Goal: Information Seeking & Learning: Learn about a topic

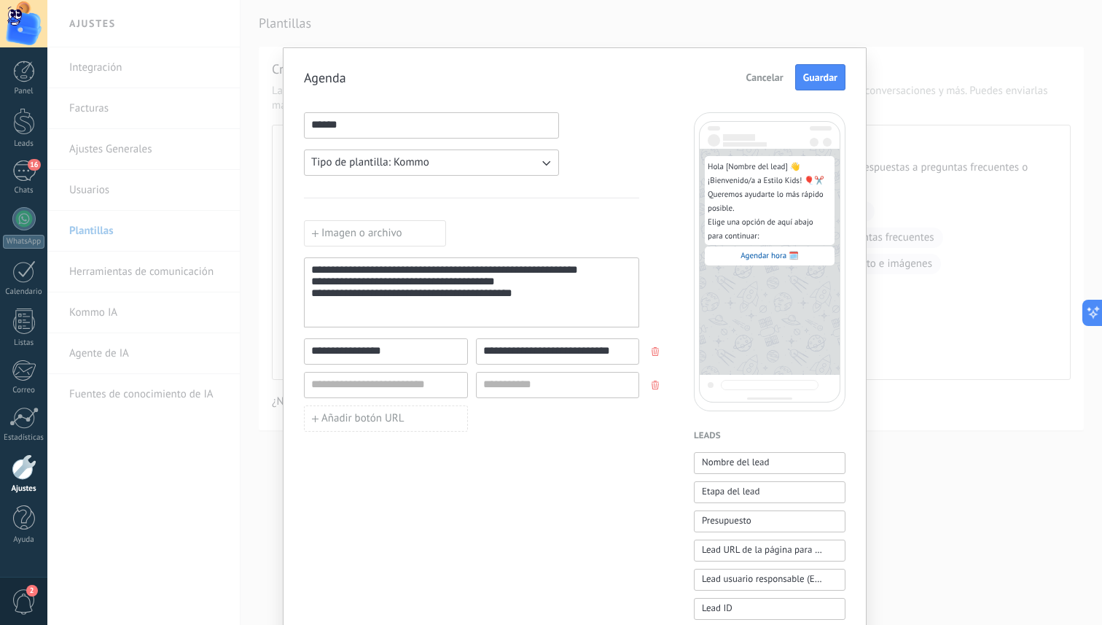
click at [27, 475] on div at bounding box center [24, 467] width 25 height 26
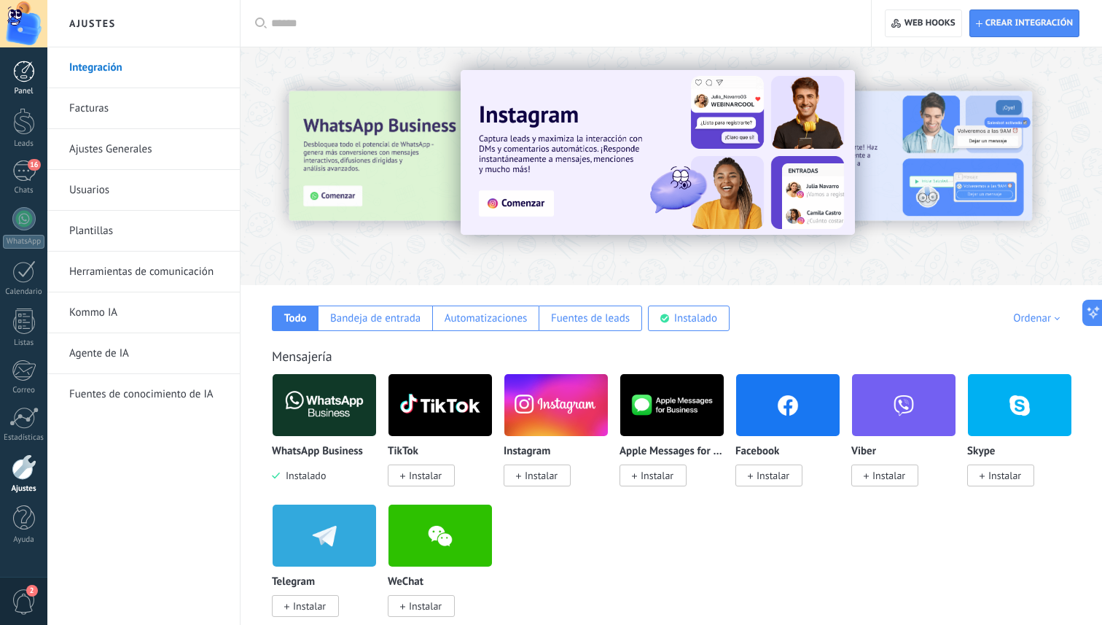
click at [26, 78] on div at bounding box center [24, 72] width 22 height 22
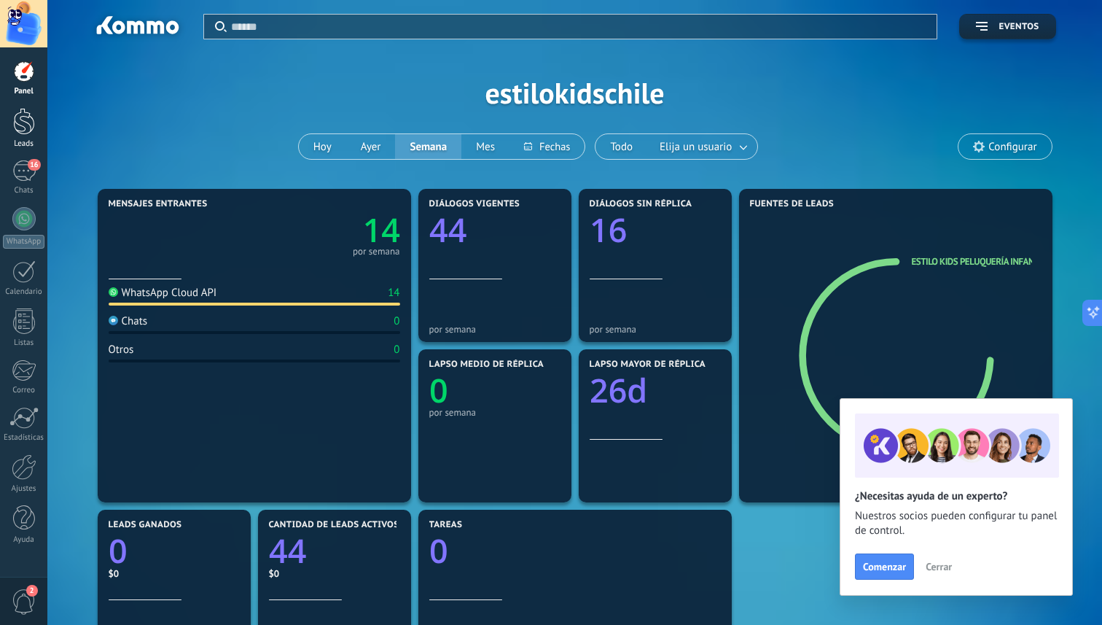
click at [18, 129] on div at bounding box center [24, 121] width 22 height 27
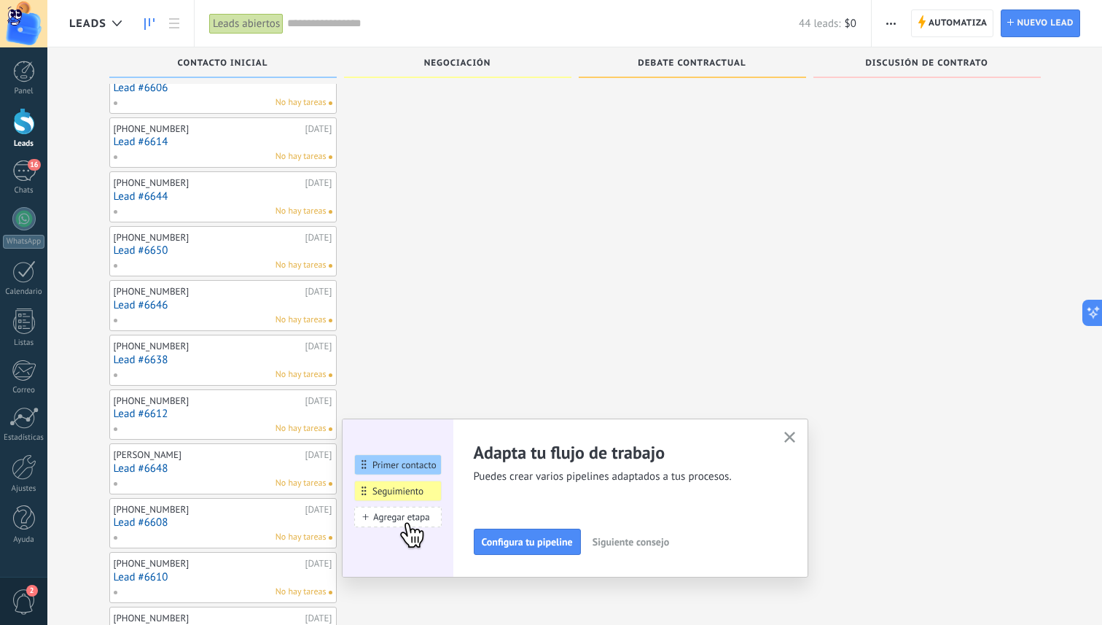
scroll to position [1273, 0]
click at [596, 433] on icon "button" at bounding box center [789, 437] width 11 height 11
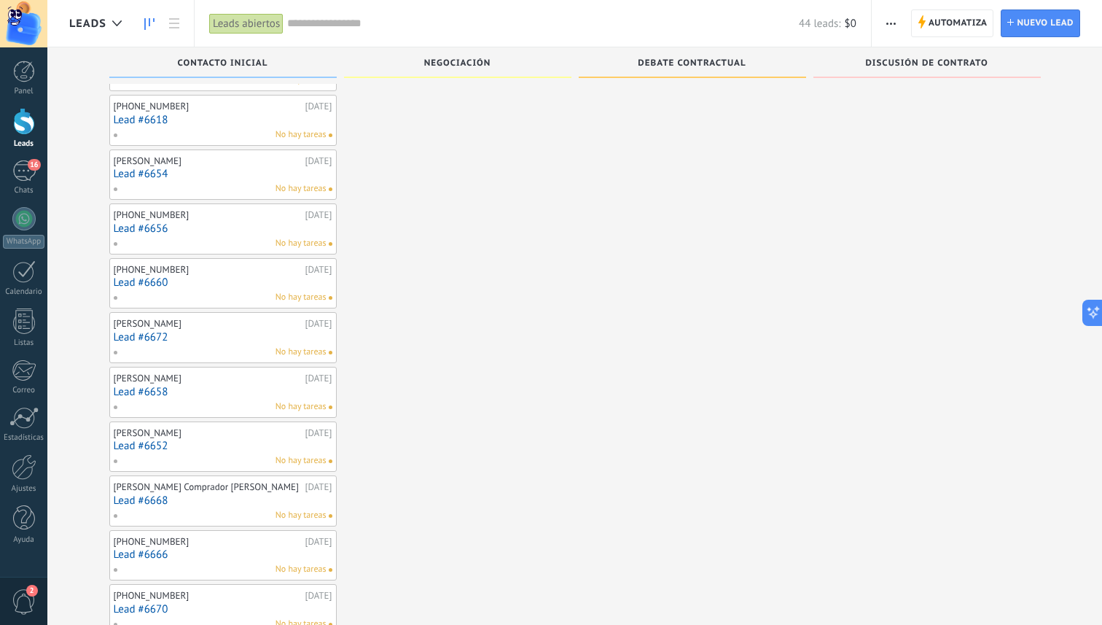
scroll to position [1785, 0]
click at [34, 173] on div "16" at bounding box center [23, 170] width 23 height 21
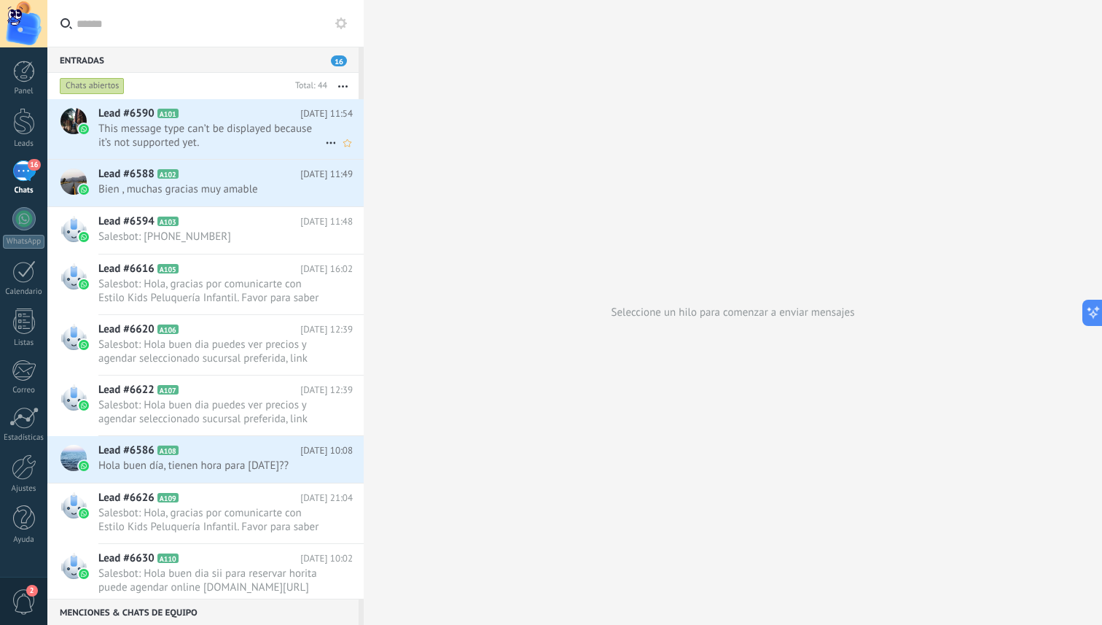
click at [250, 131] on span "This message type can’t be displayed because it’s not supported yet." at bounding box center [211, 136] width 227 height 28
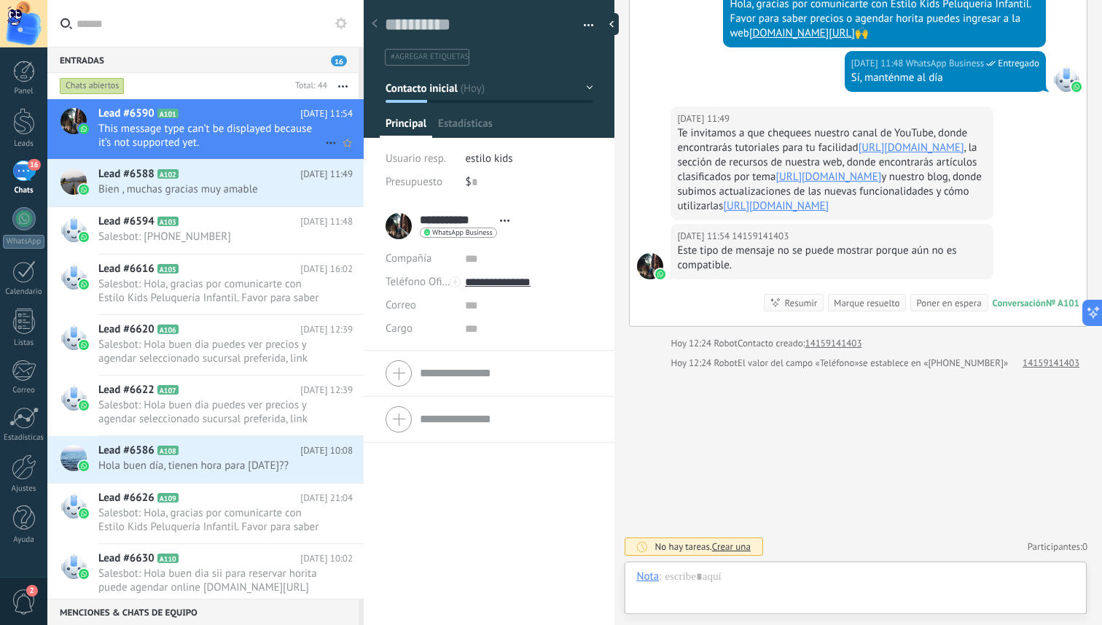
scroll to position [22, 0]
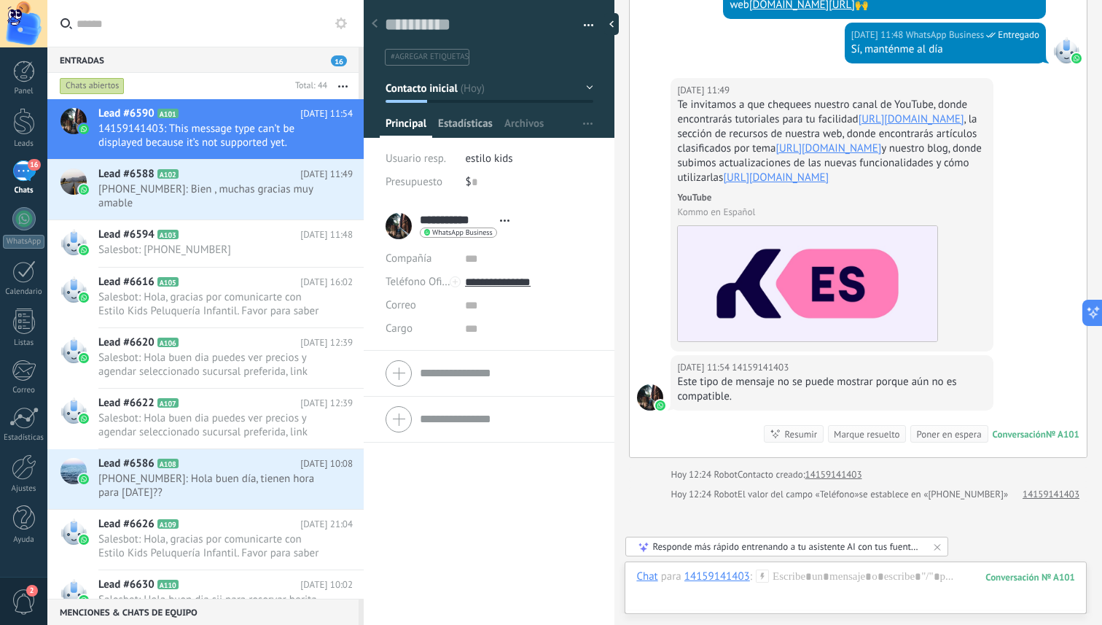
click at [477, 120] on span "Estadísticas" at bounding box center [465, 127] width 55 height 21
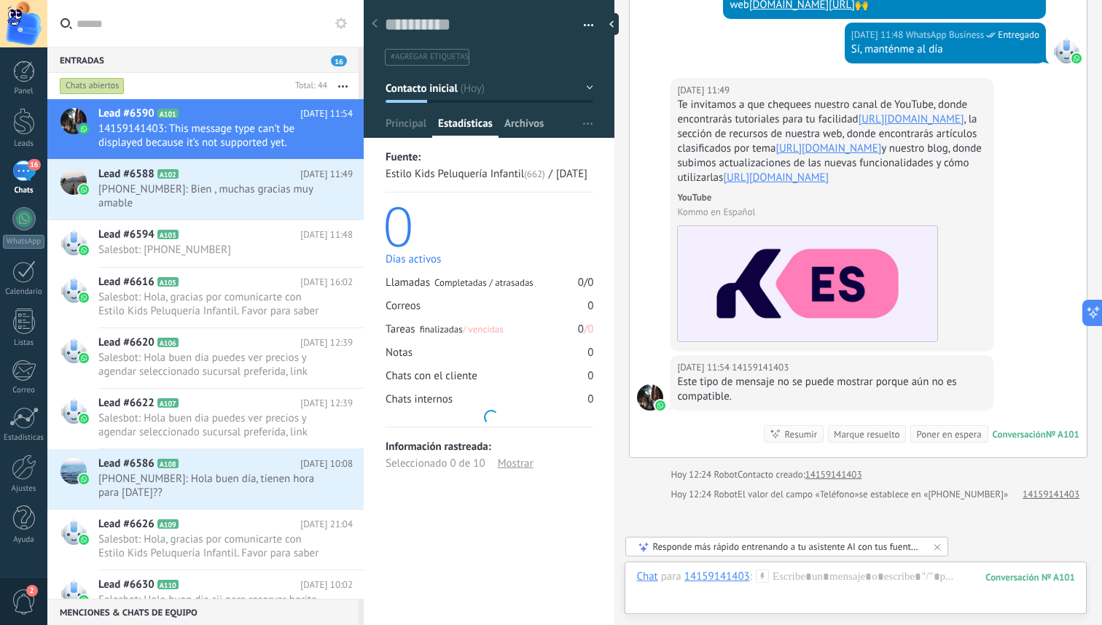
click at [519, 125] on span "Archivos" at bounding box center [523, 127] width 39 height 21
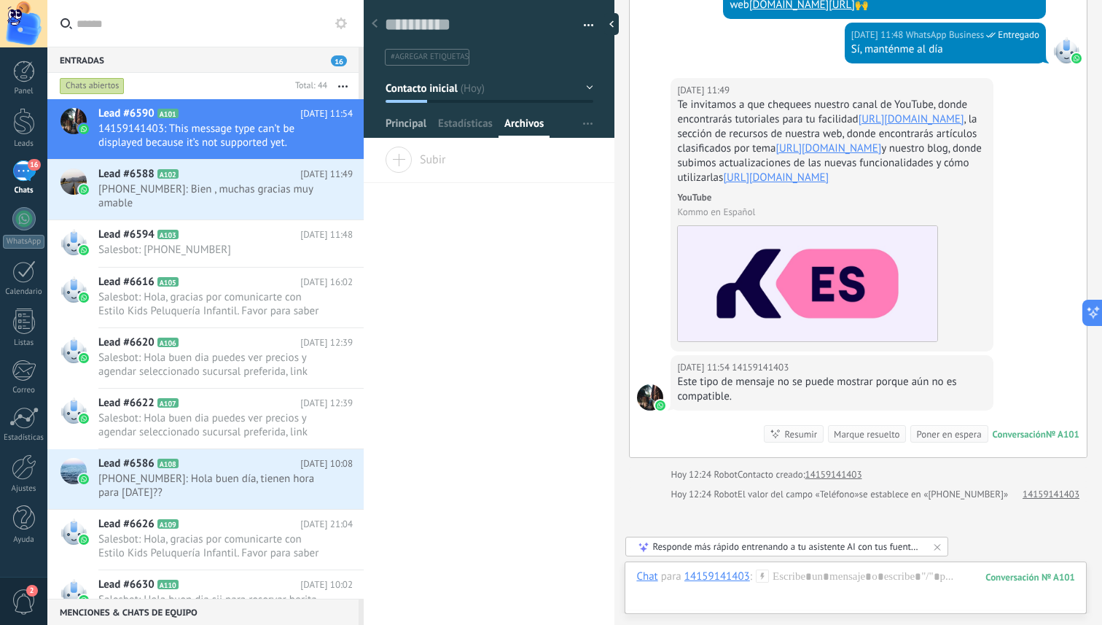
click at [424, 125] on span "Principal" at bounding box center [406, 127] width 41 height 21
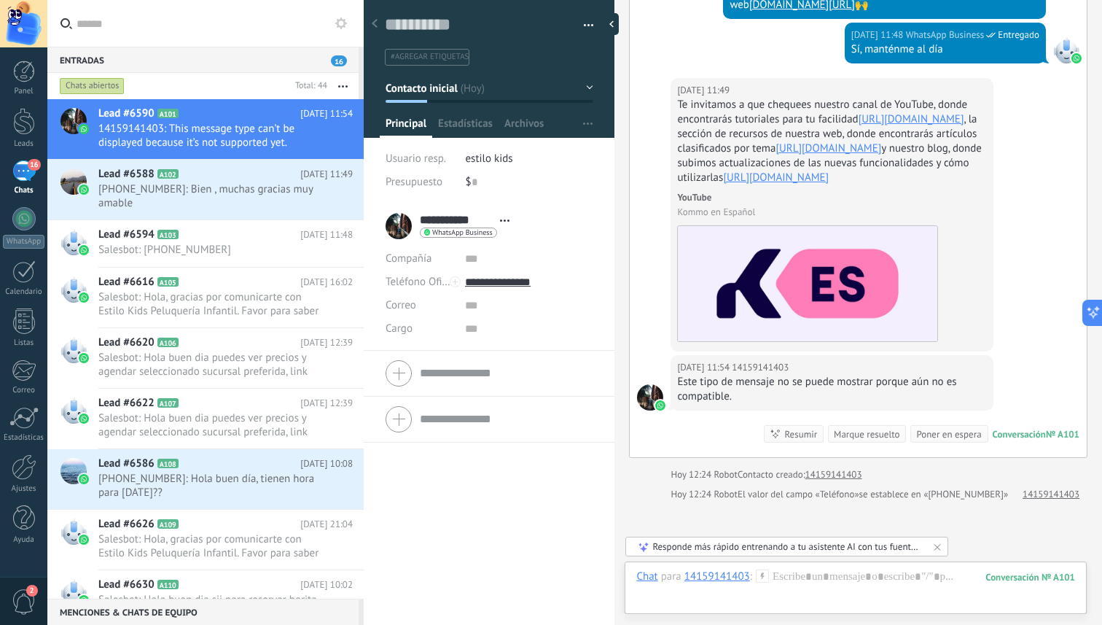
click at [302, 27] on input "text" at bounding box center [215, 23] width 276 height 47
click at [370, 25] on div at bounding box center [374, 24] width 20 height 28
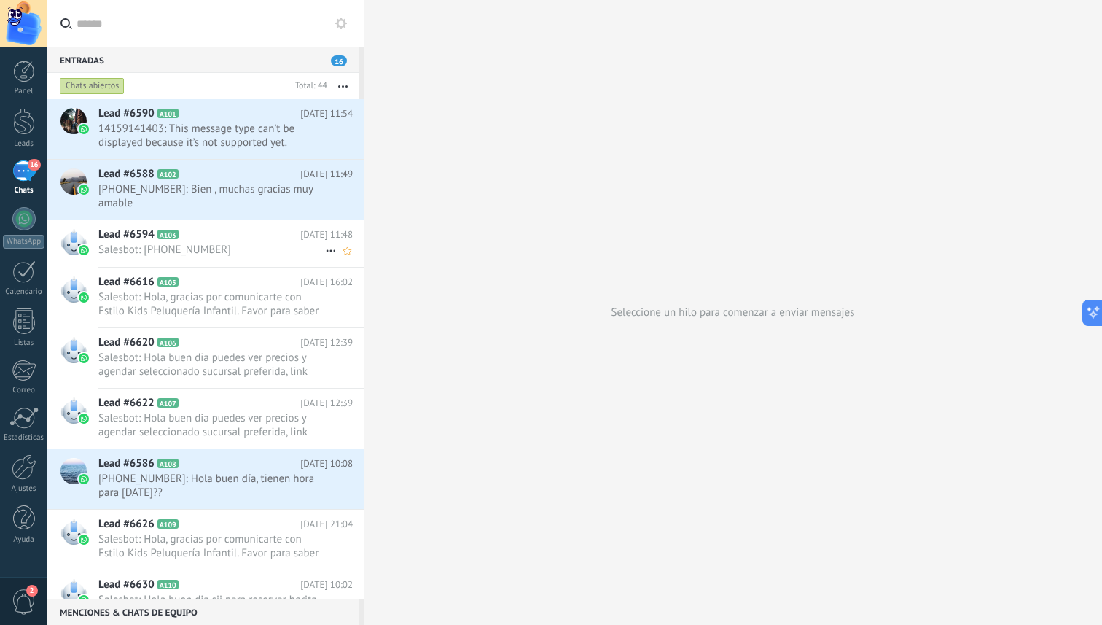
click at [247, 252] on span "Salesbot: [PHONE_NUMBER]" at bounding box center [211, 250] width 227 height 14
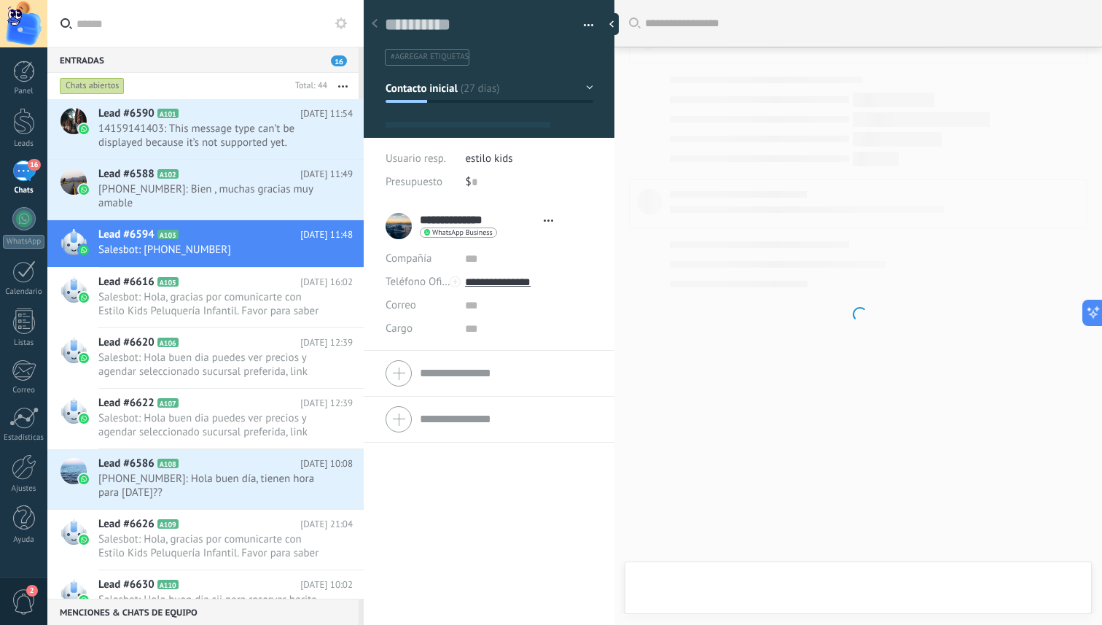
type textarea "**********"
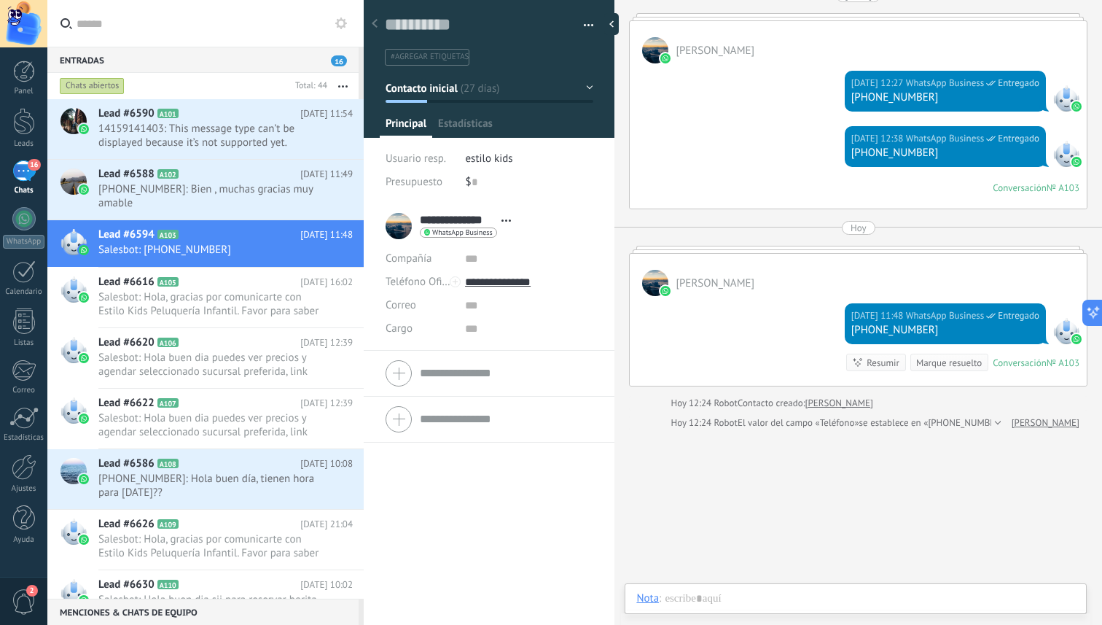
click at [20, 598] on span "2" at bounding box center [24, 602] width 25 height 26
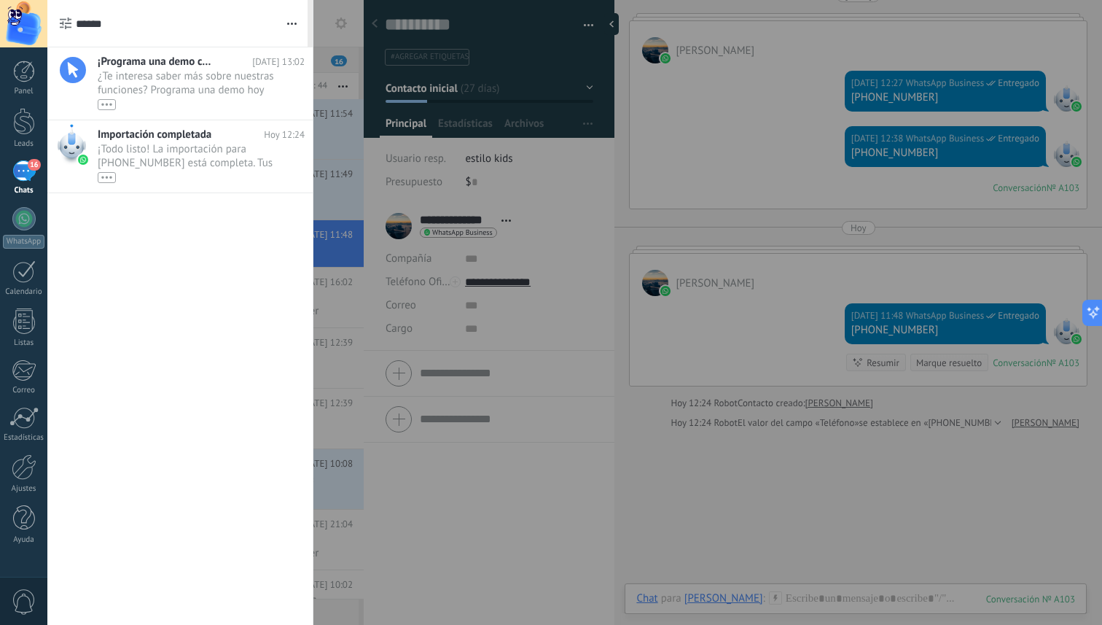
click at [20, 598] on span "0" at bounding box center [24, 602] width 25 height 26
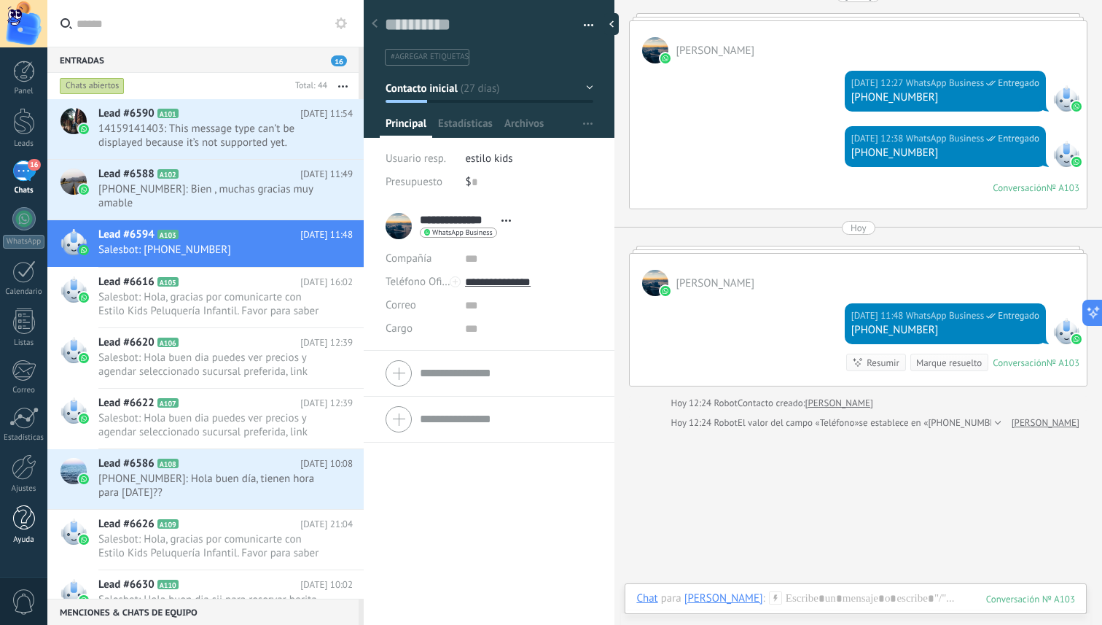
click at [24, 524] on div at bounding box center [24, 518] width 22 height 26
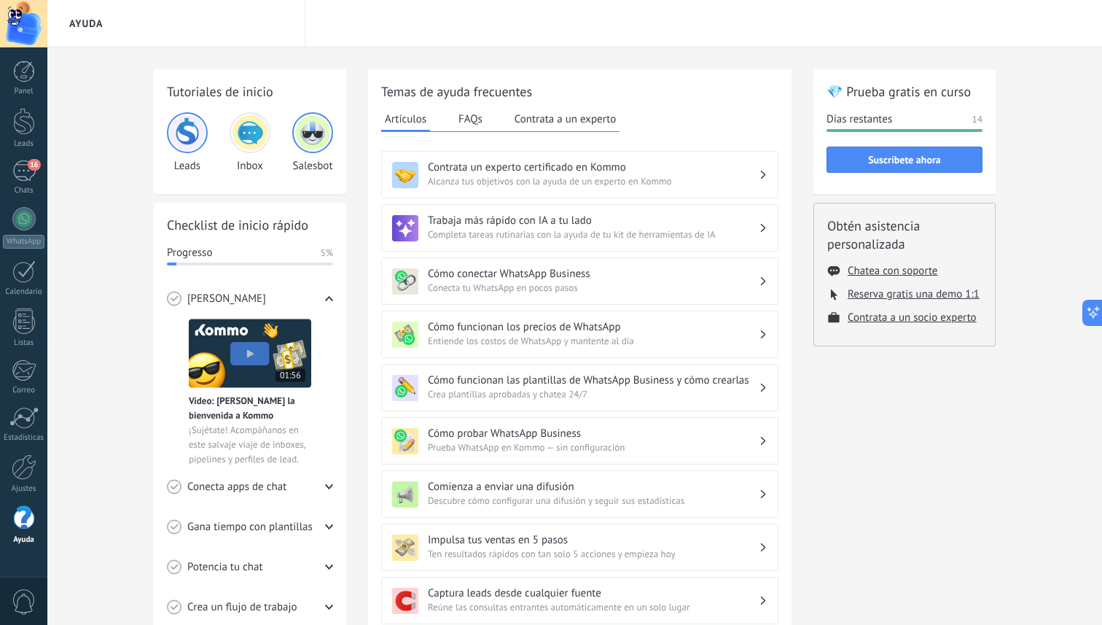
click at [550, 115] on button "Contrata a un experto" at bounding box center [565, 119] width 109 height 22
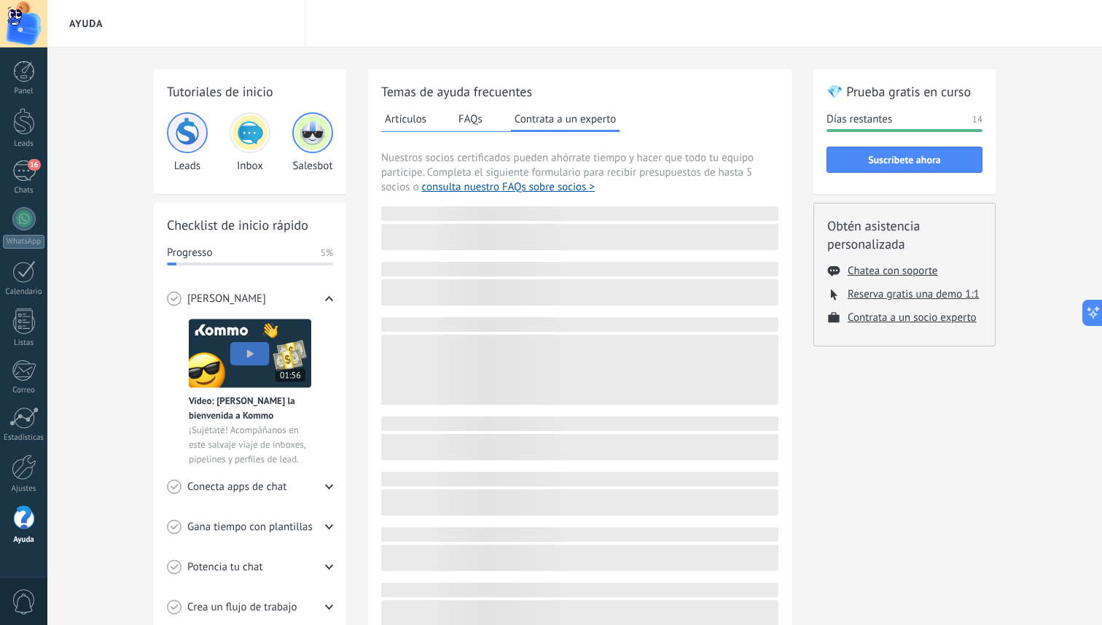
click at [465, 117] on button "FAQs" at bounding box center [470, 119] width 31 height 22
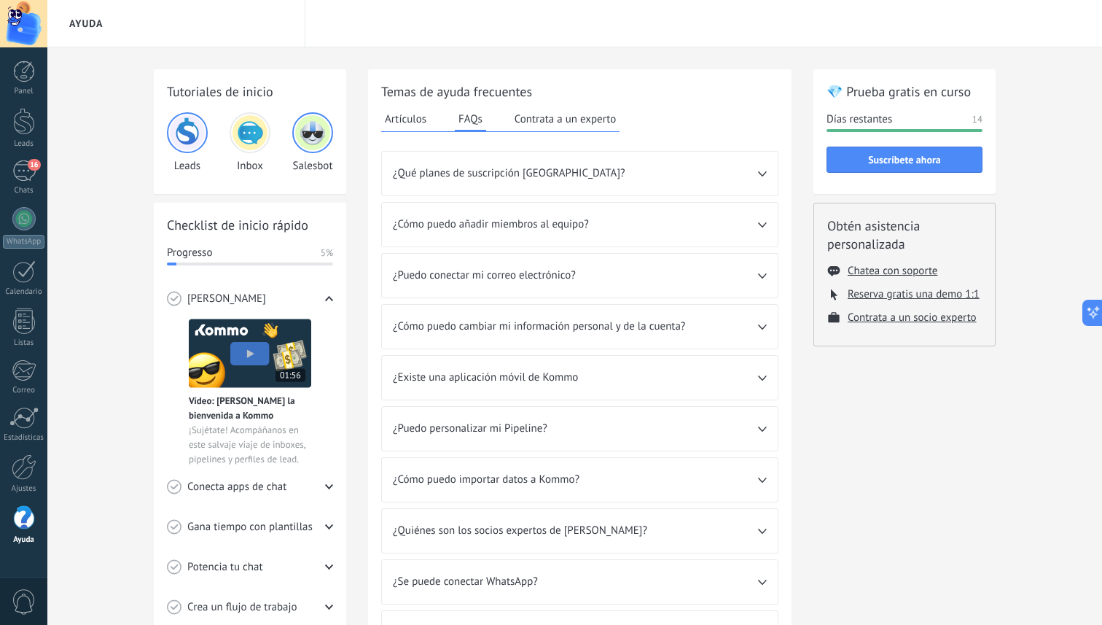
click at [406, 118] on button "Artículos" at bounding box center [405, 119] width 49 height 22
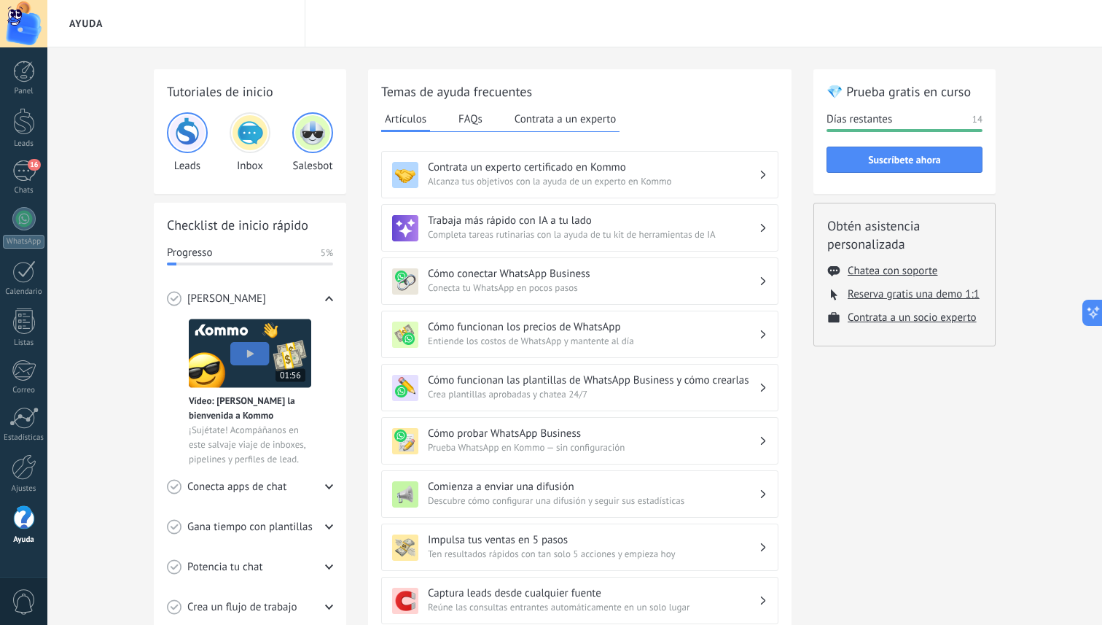
click at [326, 483] on icon at bounding box center [329, 487] width 8 height 8
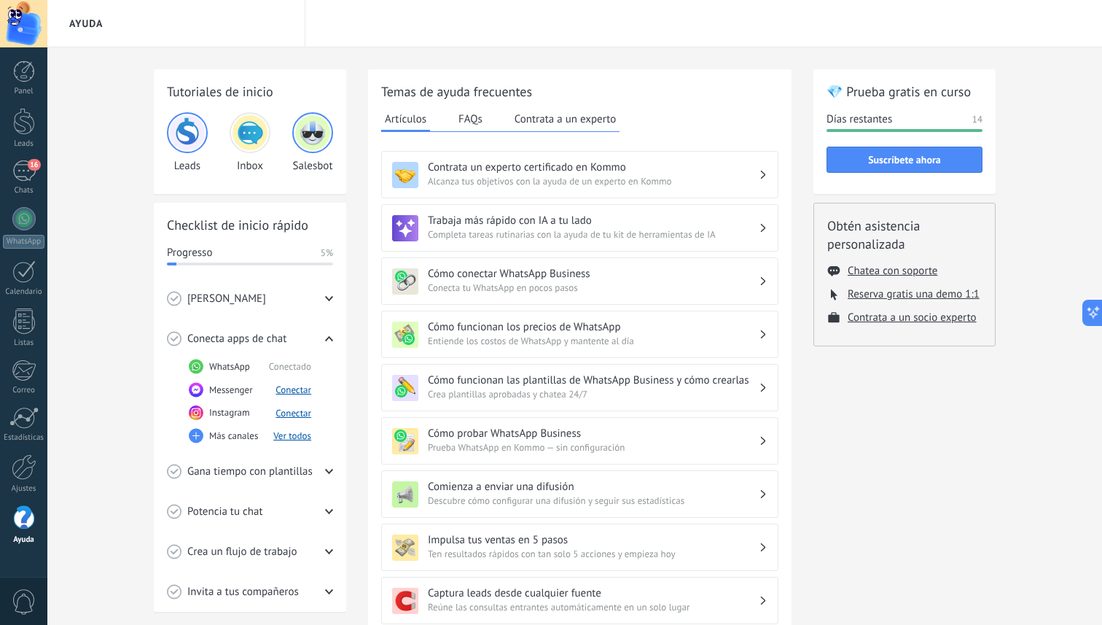
click at [330, 333] on div "Conecta apps de chat" at bounding box center [250, 339] width 166 height 40
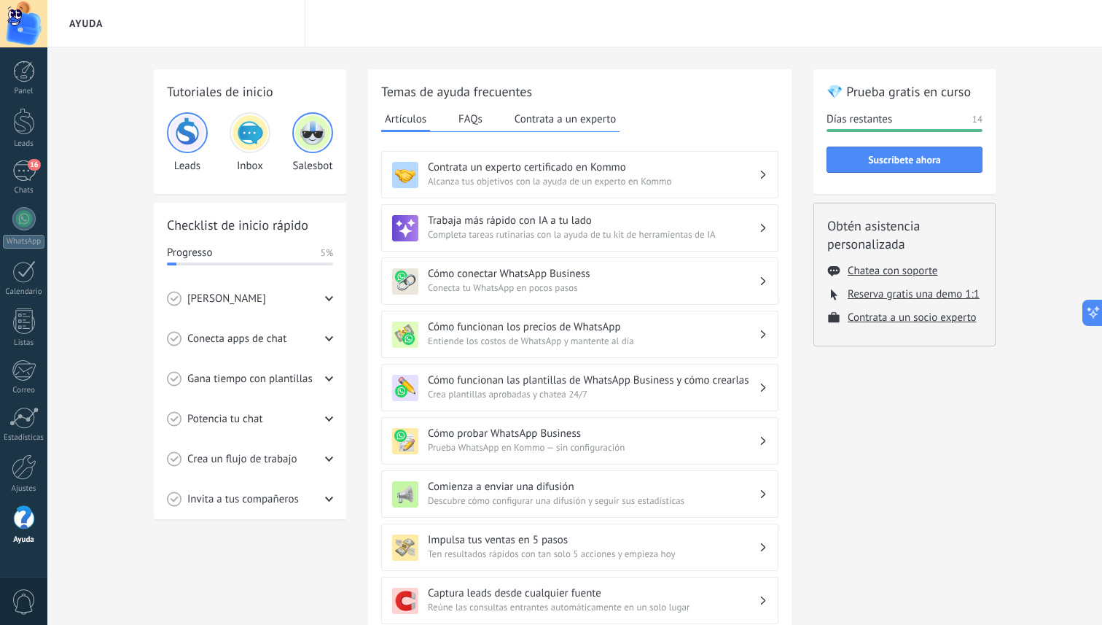
click at [321, 416] on div "Potencia tu chat" at bounding box center [250, 419] width 166 height 40
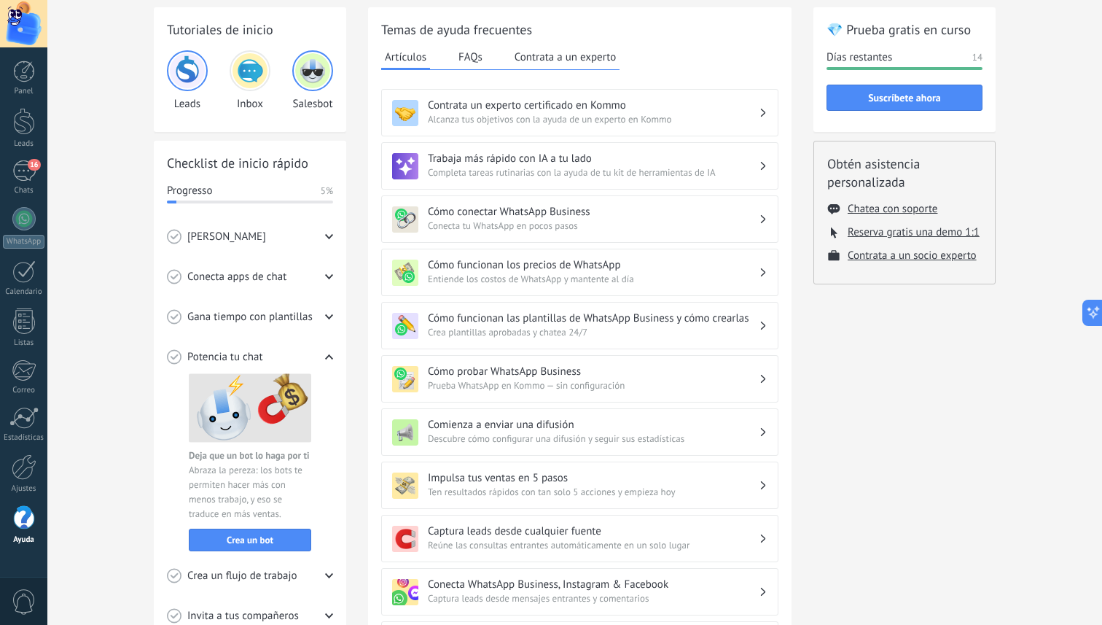
scroll to position [50, 0]
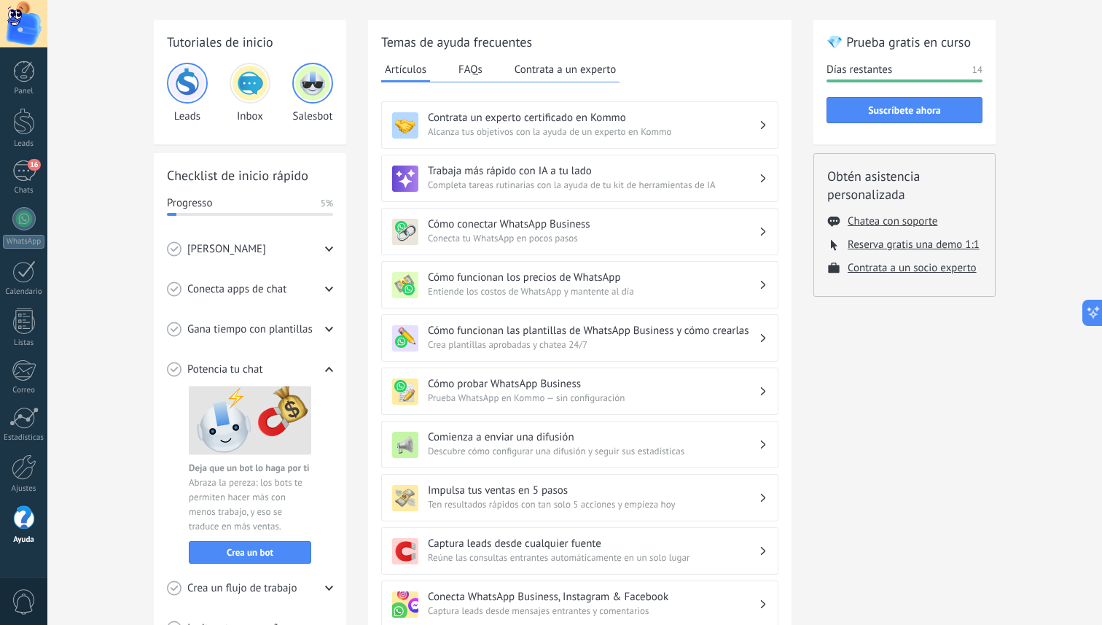
click at [186, 95] on img at bounding box center [187, 83] width 35 height 35
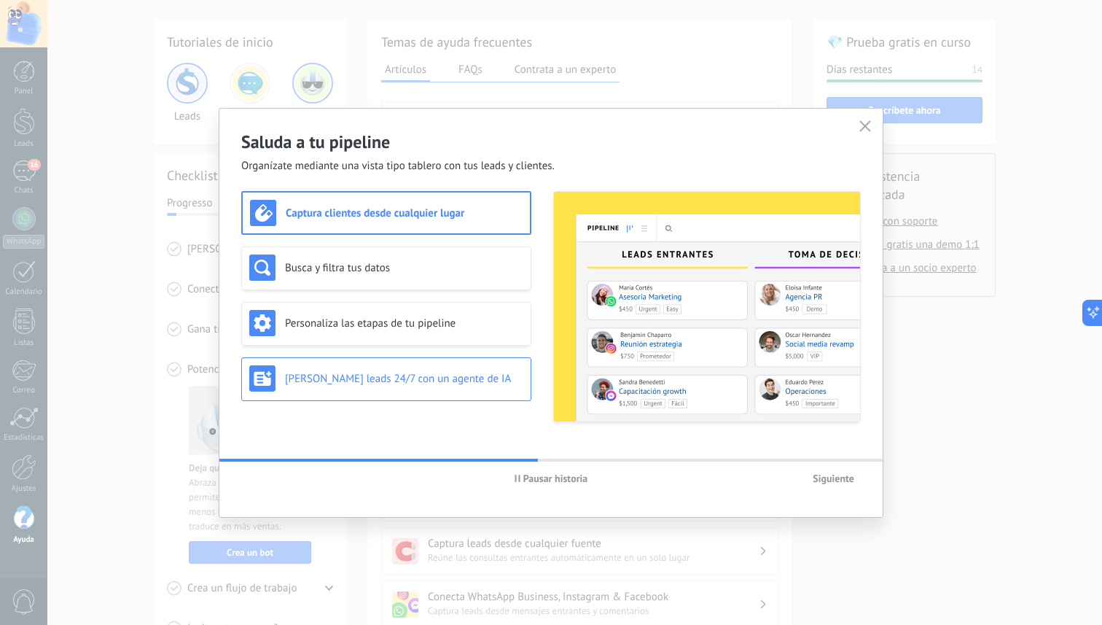
click at [467, 383] on h3 "Genera leads 24/7 con un agente de IA" at bounding box center [404, 379] width 238 height 14
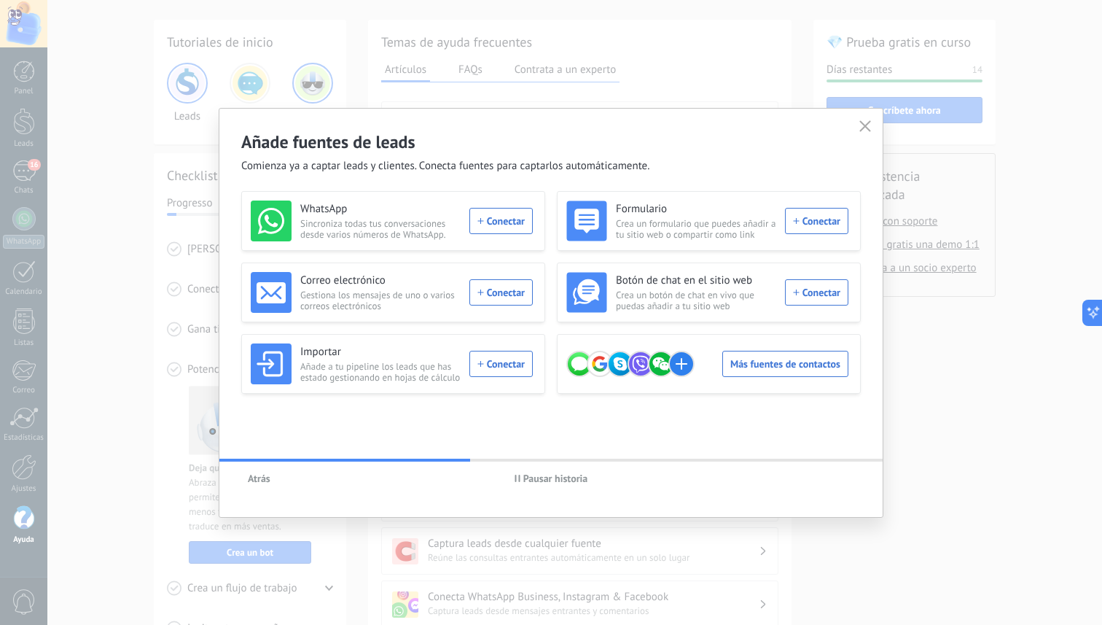
click at [260, 473] on span "Atrás" at bounding box center [259, 478] width 23 height 10
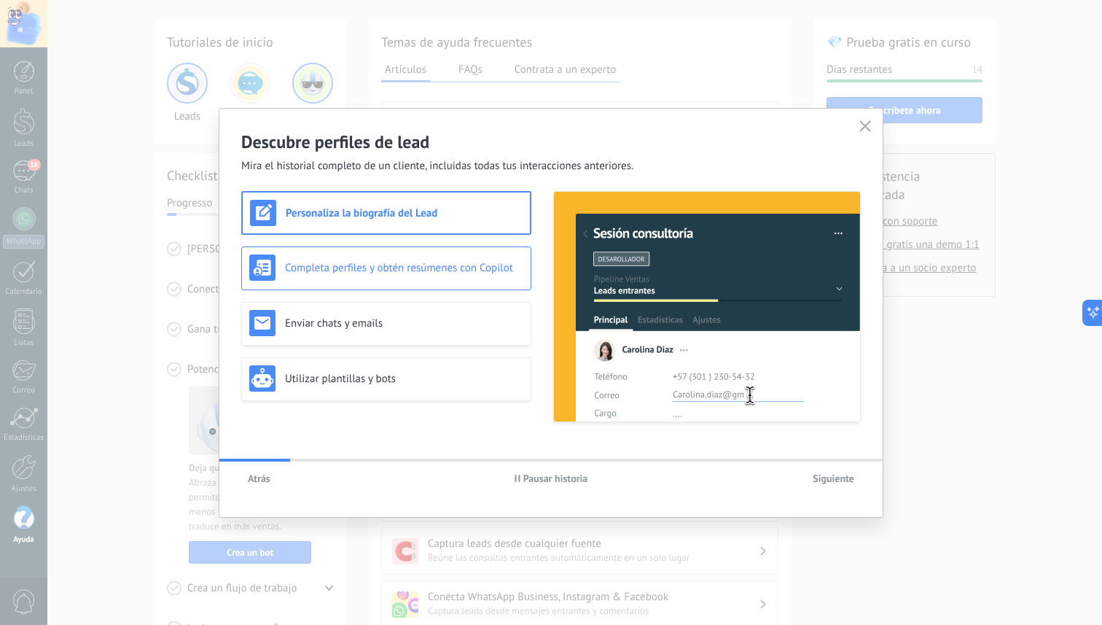
click at [334, 281] on div "Completa perfiles y obtén resúmenes con Copilot" at bounding box center [386, 268] width 290 height 44
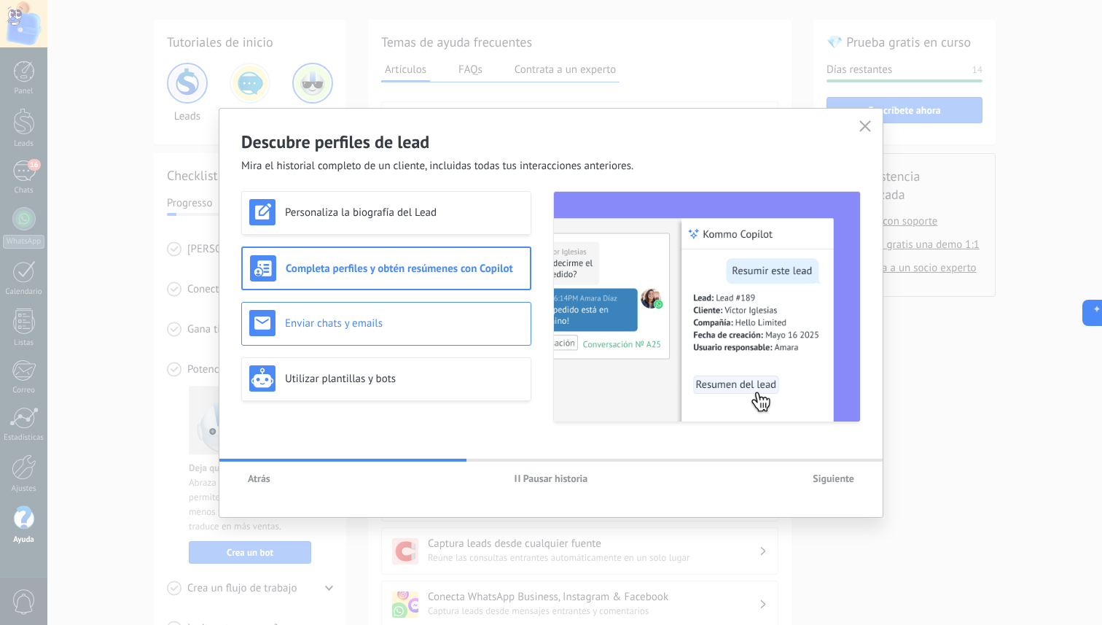
click at [378, 317] on h3 "Enviar chats y emails" at bounding box center [404, 323] width 238 height 14
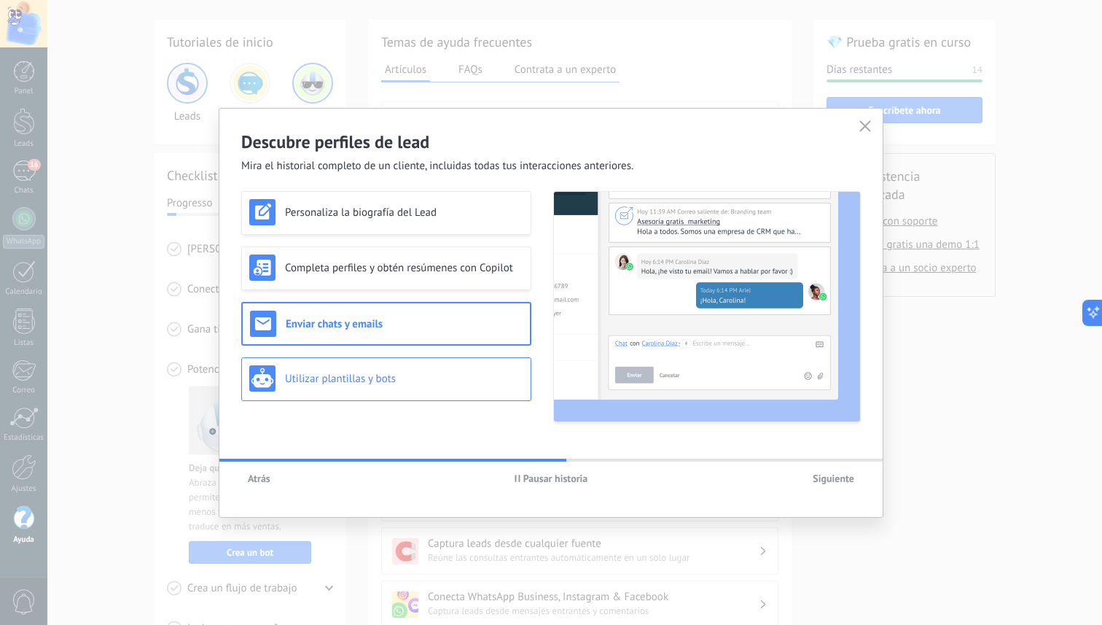
click at [389, 370] on div "Utilizar plantillas y bots" at bounding box center [386, 378] width 274 height 26
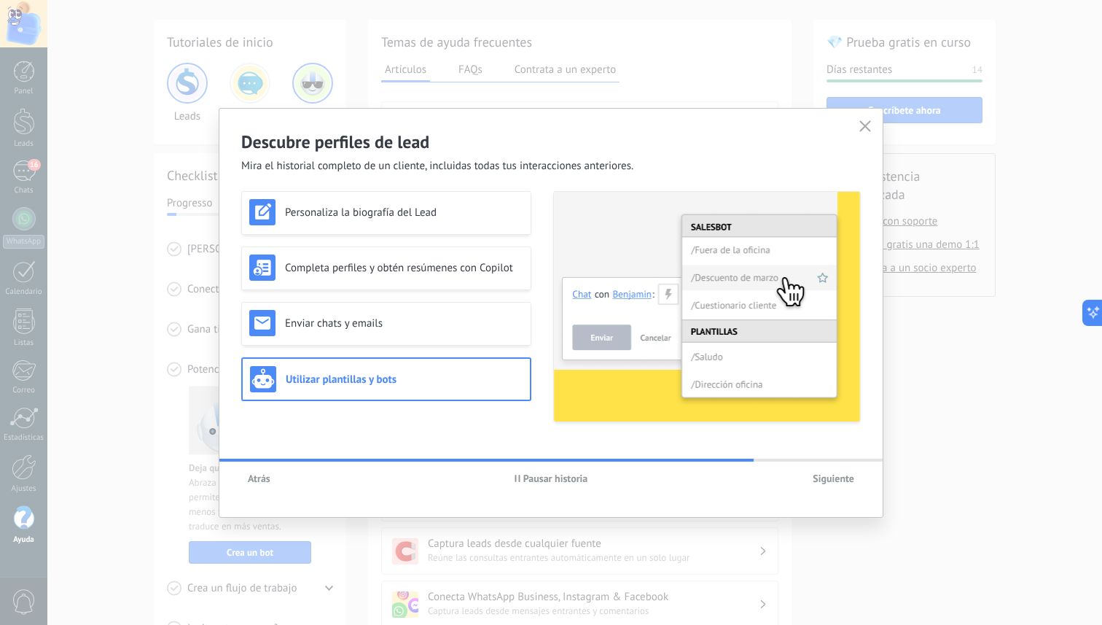
click at [867, 122] on icon "button" at bounding box center [865, 126] width 12 height 12
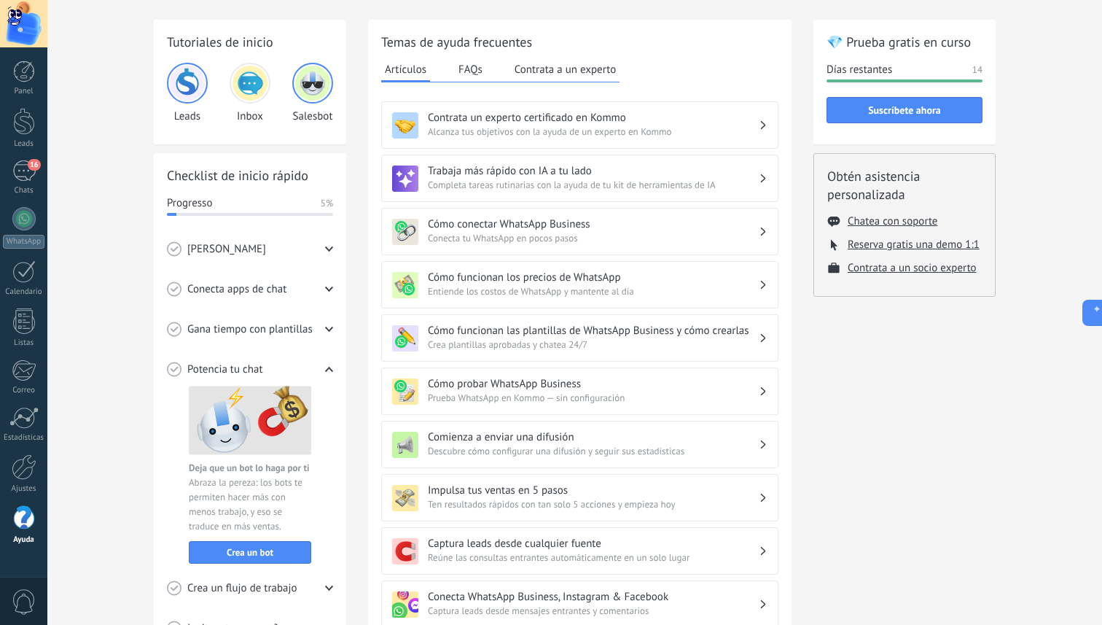
click at [303, 77] on img at bounding box center [312, 83] width 35 height 35
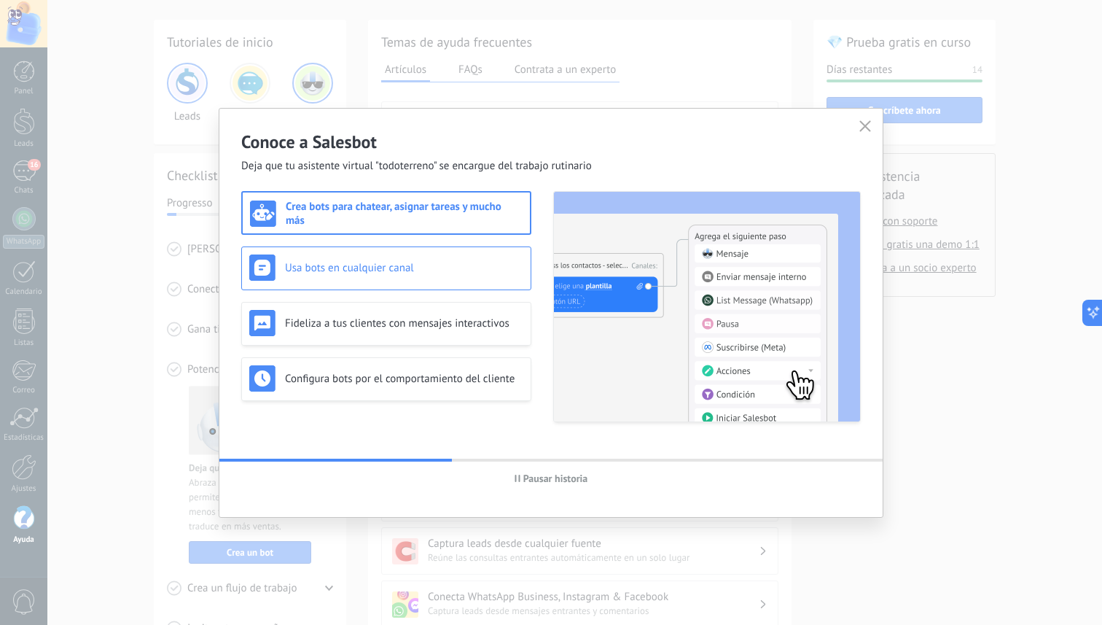
click at [453, 258] on div "Usa bots en cualquier canal" at bounding box center [386, 267] width 274 height 26
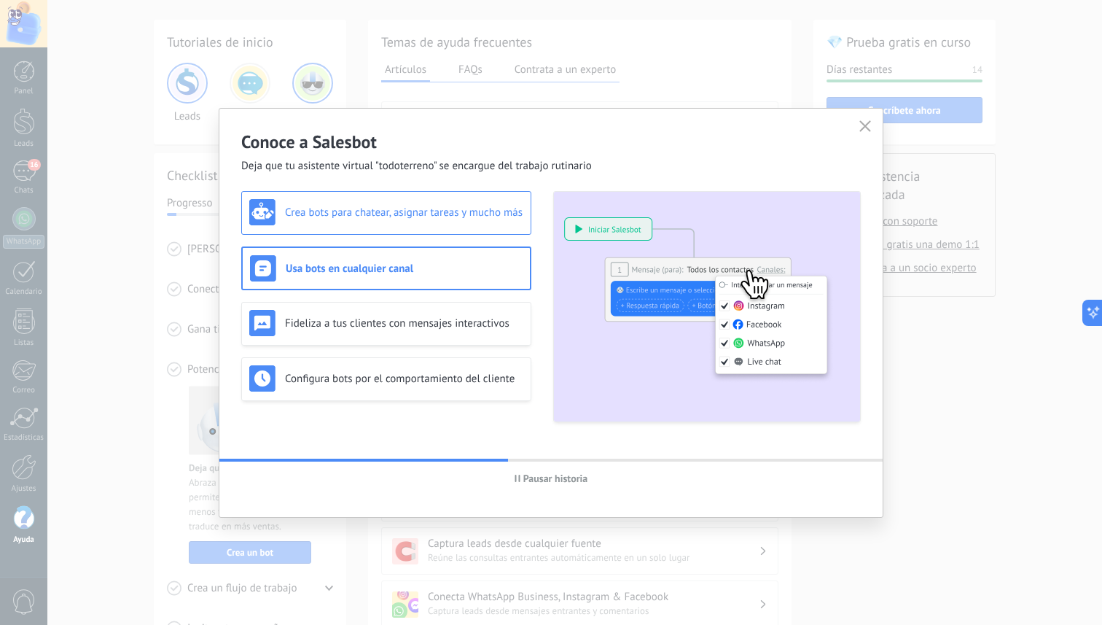
click at [450, 218] on h3 "Crea bots para chatear, asignar tareas y mucho más" at bounding box center [404, 213] width 238 height 14
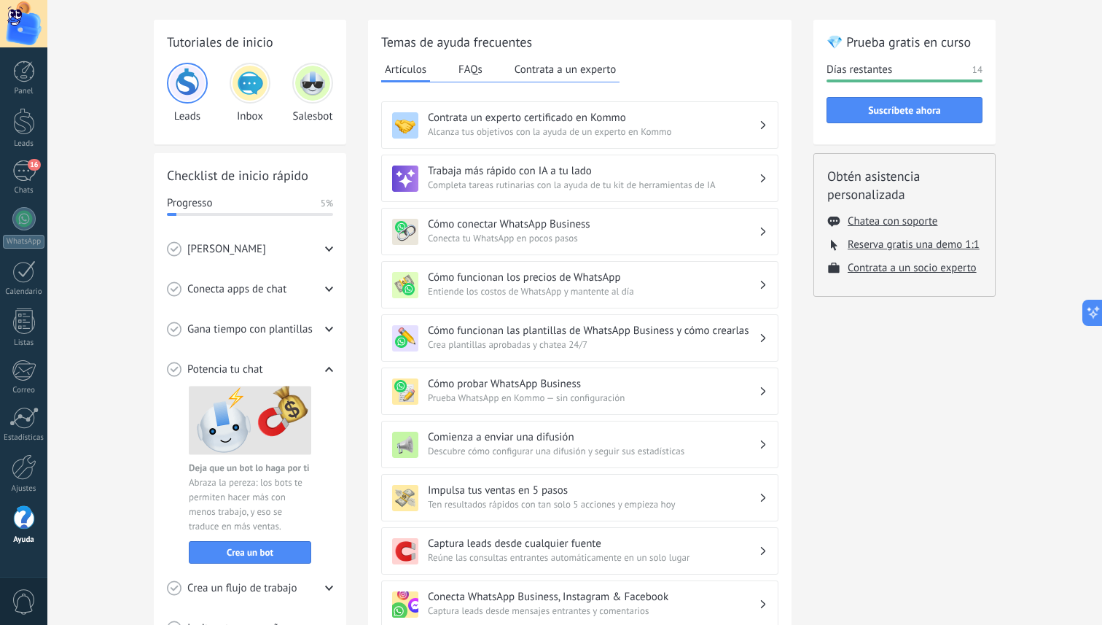
click at [317, 77] on img at bounding box center [312, 83] width 35 height 35
